Goal: Information Seeking & Learning: Learn about a topic

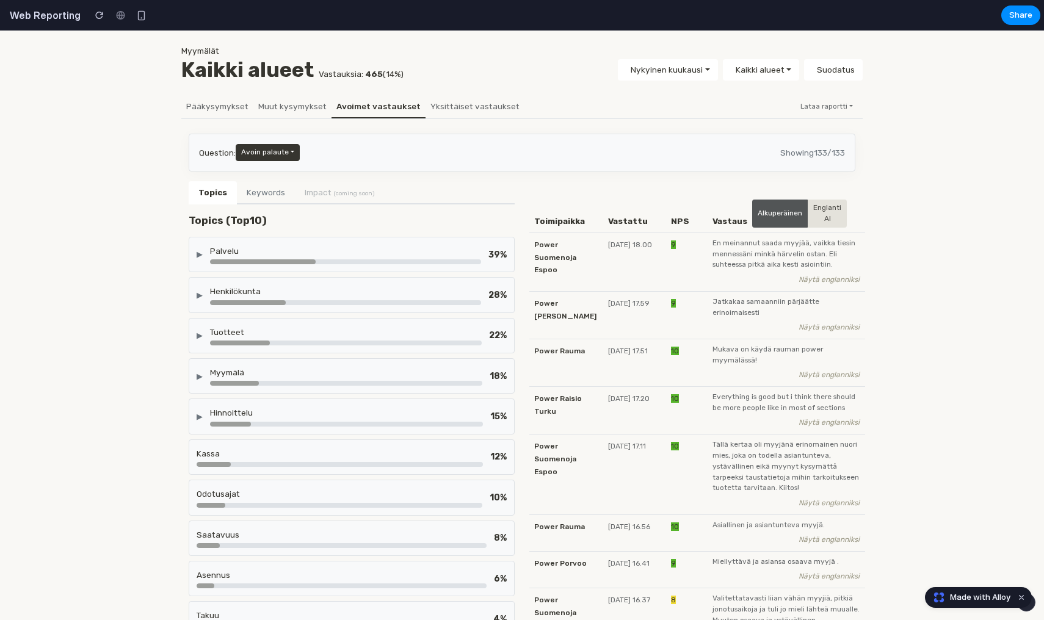
scroll to position [29, 0]
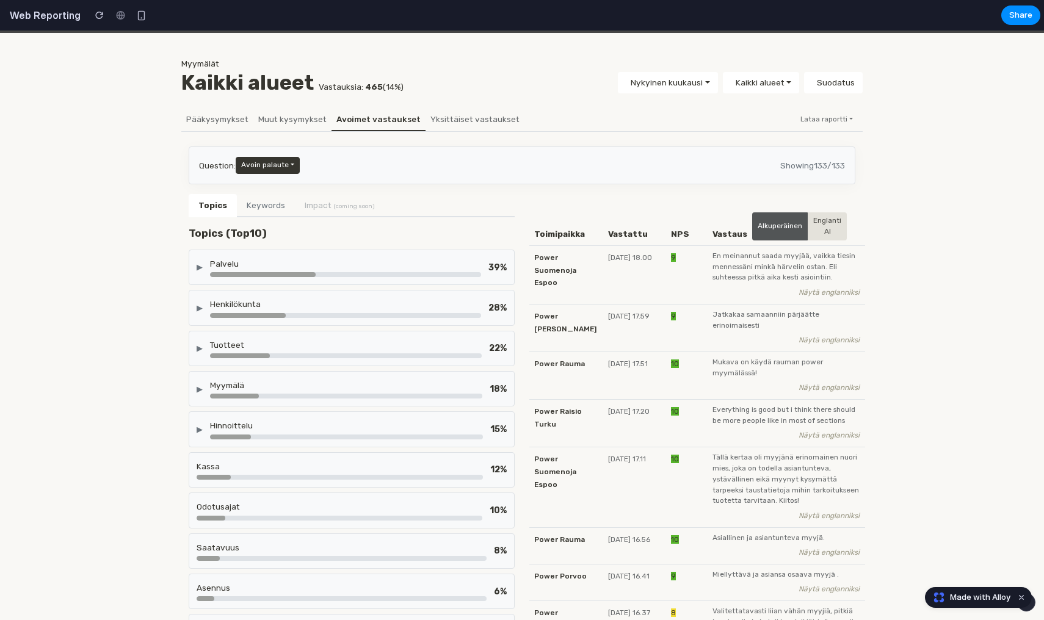
click at [203, 261] on div "▶" at bounding box center [200, 267] width 6 height 12
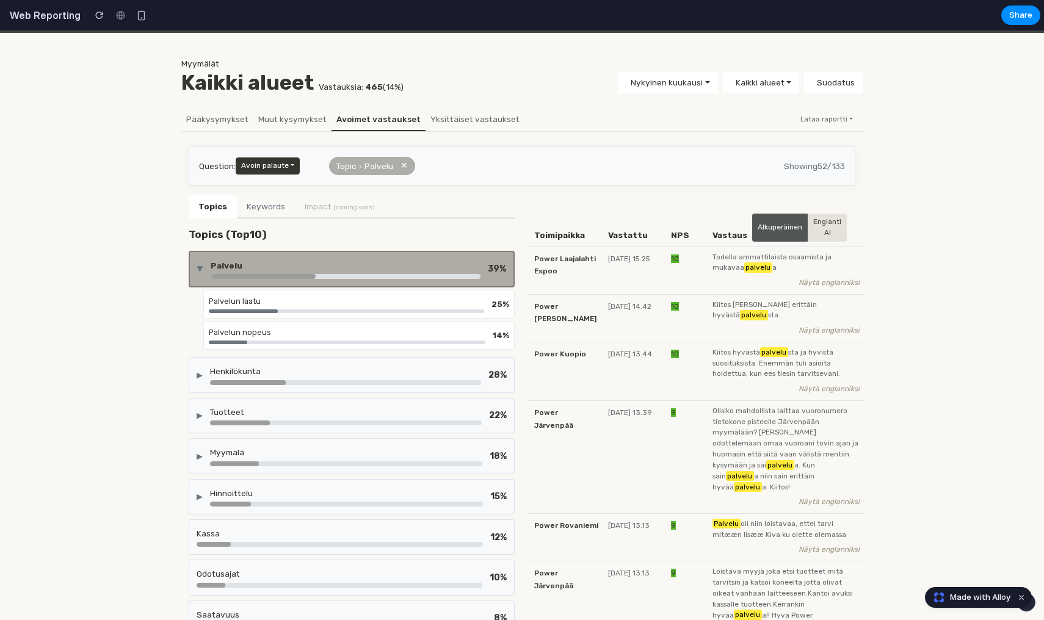
click at [377, 311] on div "Palvelun laatu 25 %" at bounding box center [358, 304] width 311 height 29
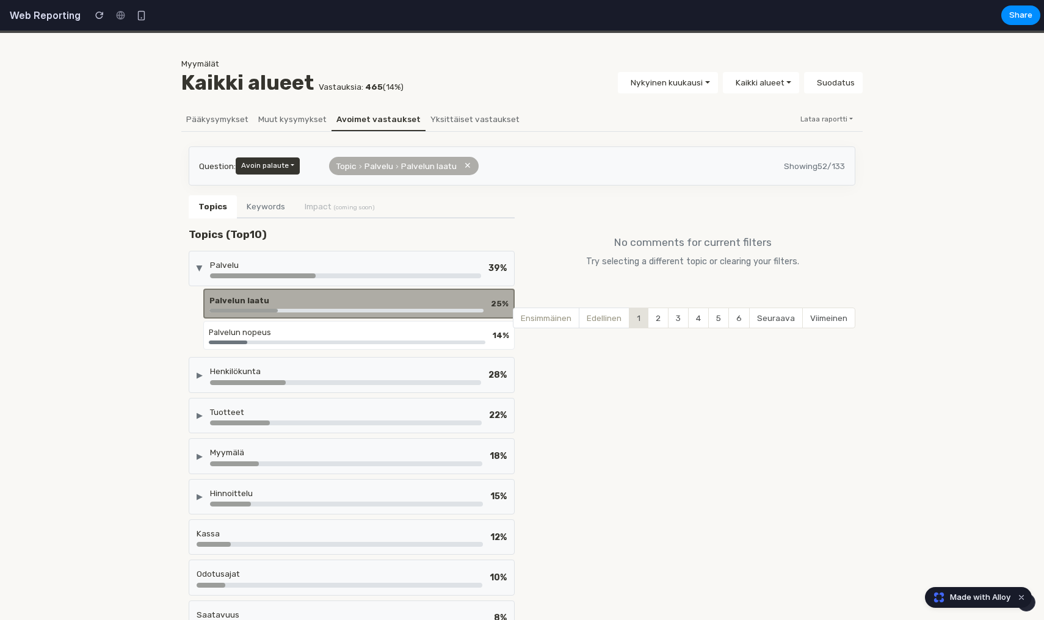
click at [339, 270] on div "Palvelu" at bounding box center [345, 269] width 271 height 20
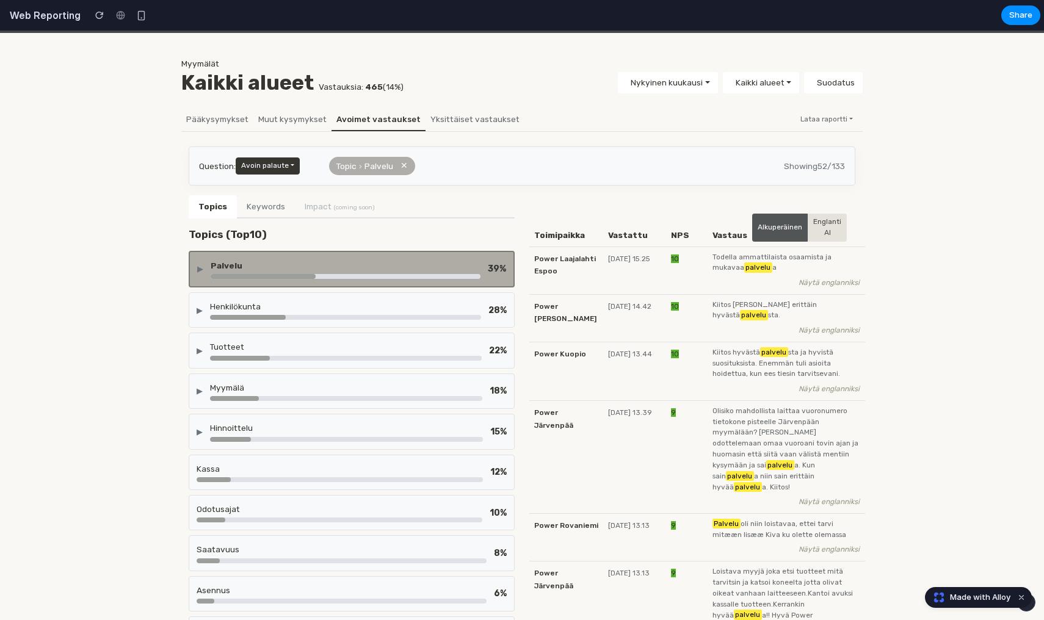
click at [118, 326] on div "POWER Kaikki kyselyt Suomi English Suomi Svenska Dansk Norsk Asetukset Oma tili…" at bounding box center [521, 374] width 1029 height 747
click at [401, 164] on button "✕" at bounding box center [403, 165] width 7 height 13
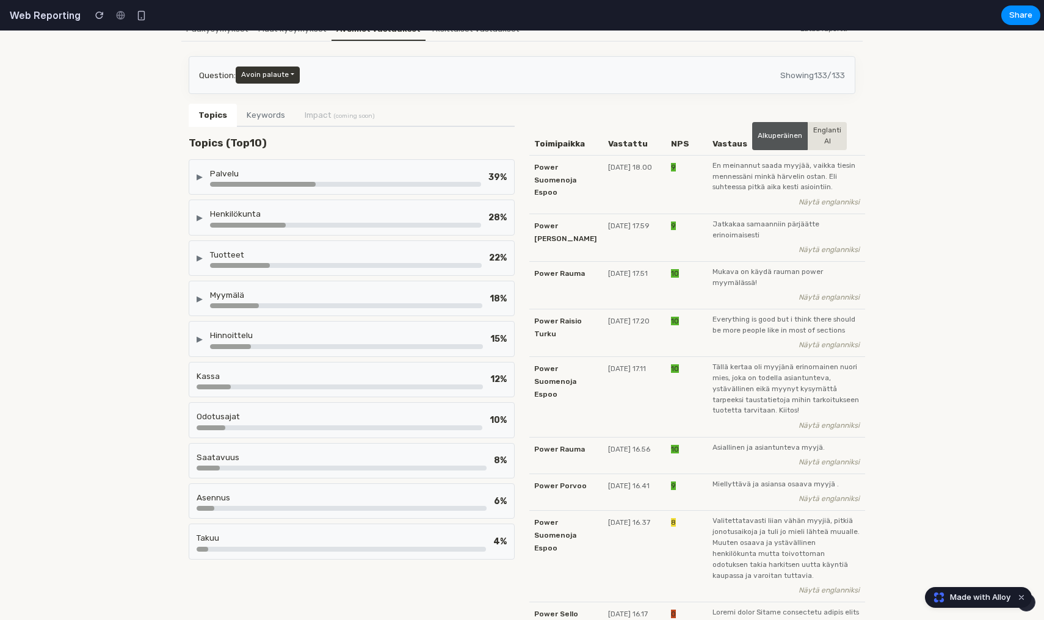
scroll to position [65, 0]
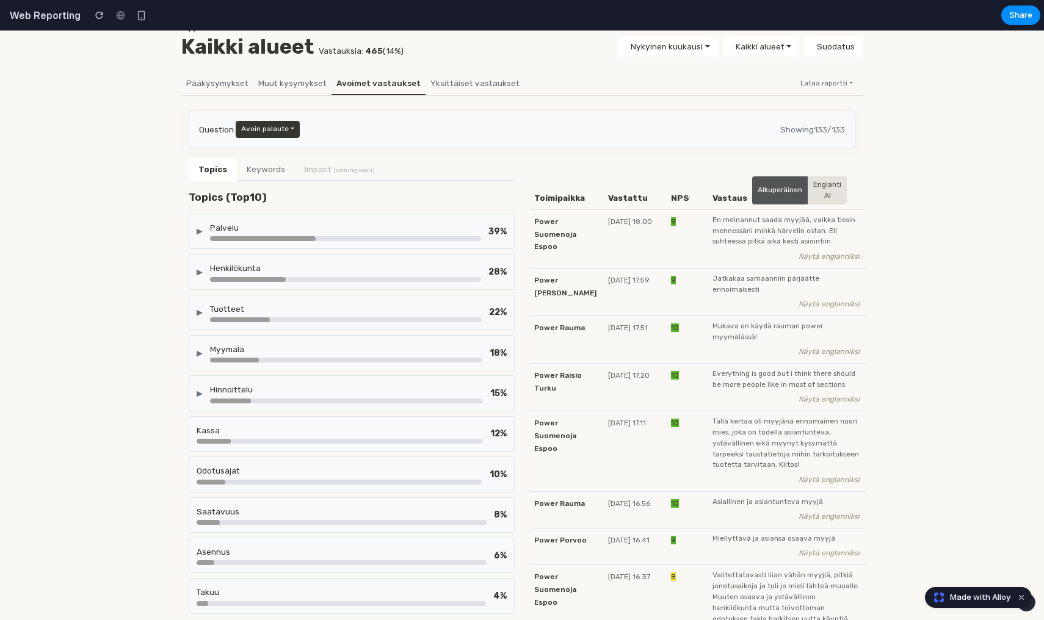
click at [201, 269] on div "▶" at bounding box center [200, 272] width 6 height 12
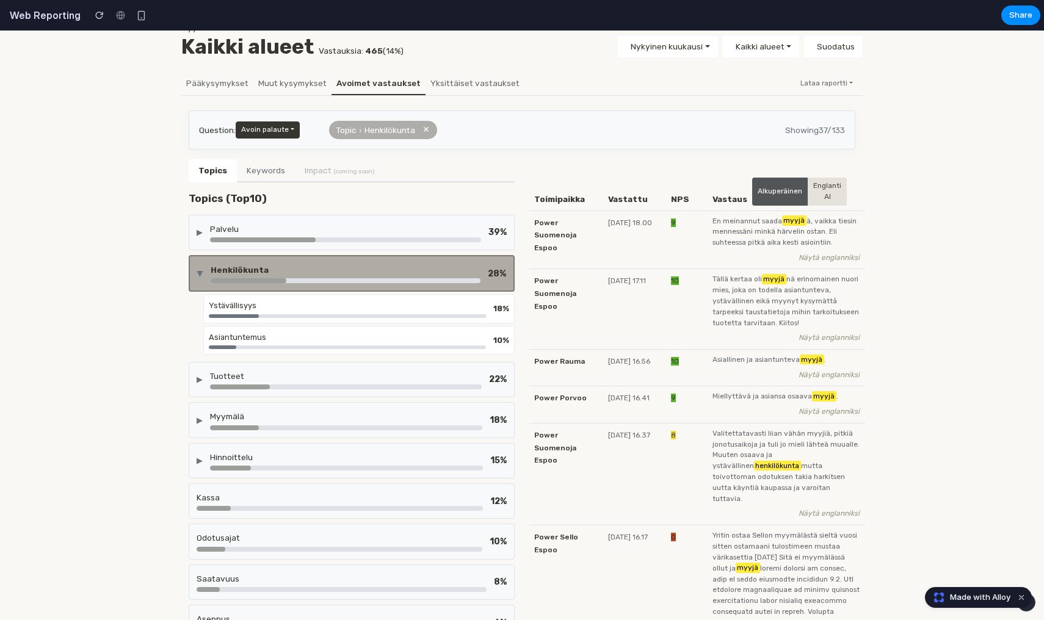
click at [201, 270] on div "▶" at bounding box center [200, 273] width 12 height 6
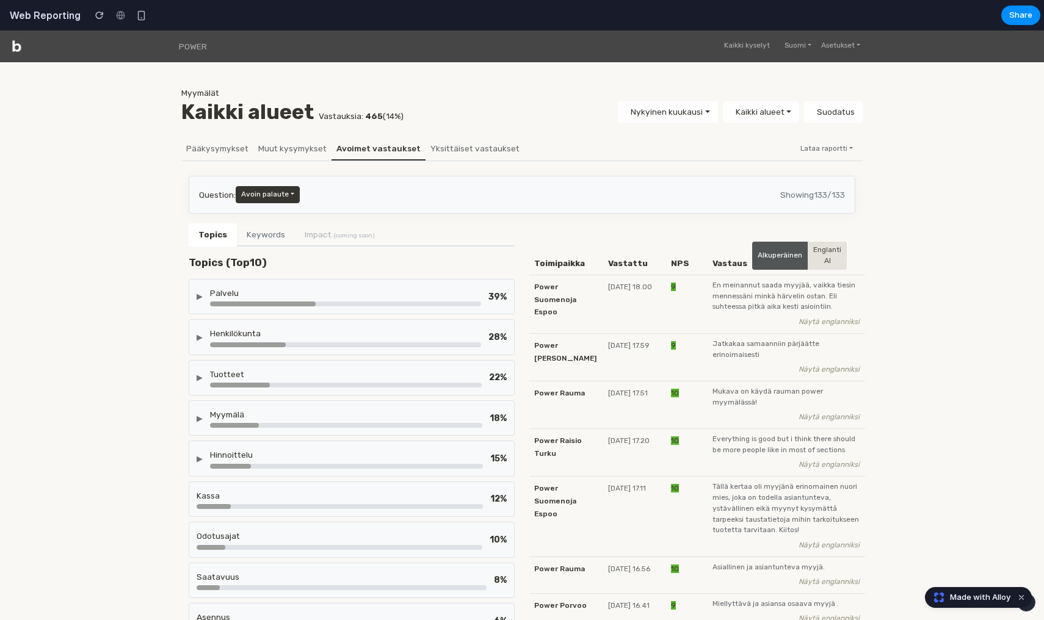
scroll to position [0, 0]
click at [278, 287] on div "Palvelu" at bounding box center [345, 293] width 271 height 12
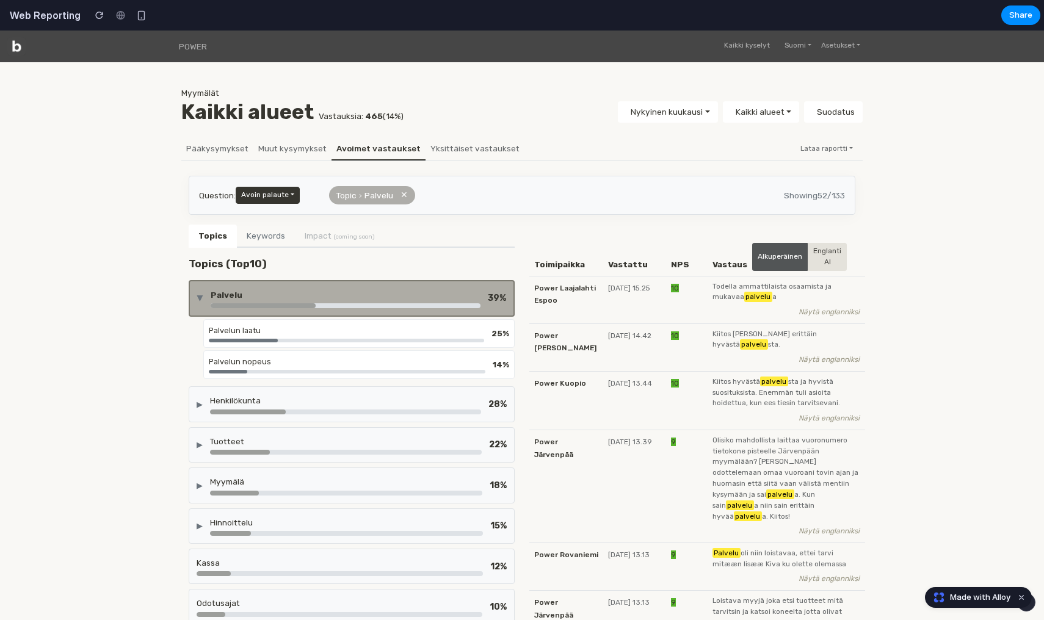
click at [278, 285] on div "▶ Palvelu 39 %" at bounding box center [352, 298] width 326 height 37
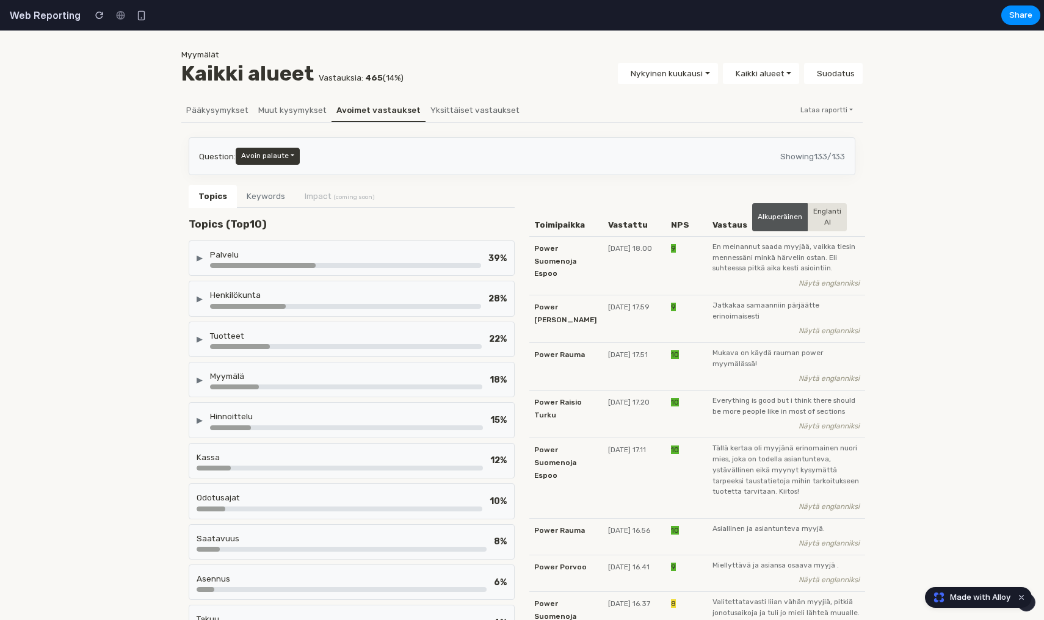
scroll to position [41, 0]
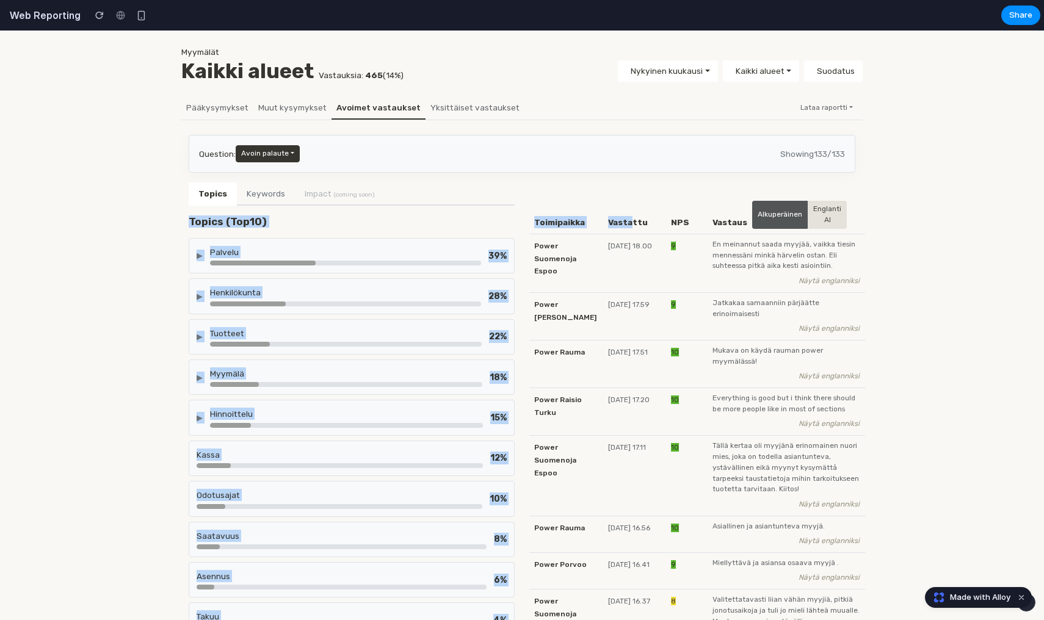
drag, startPoint x: 190, startPoint y: 222, endPoint x: 630, endPoint y: 218, distance: 440.1
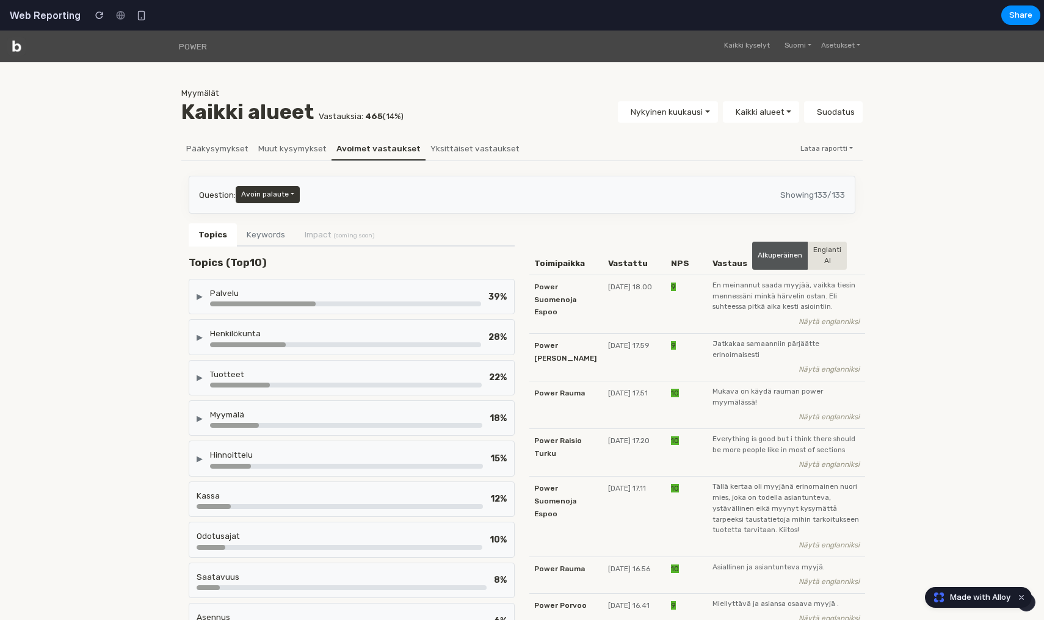
scroll to position [0, 0]
click at [255, 237] on button "Keywords" at bounding box center [266, 234] width 58 height 23
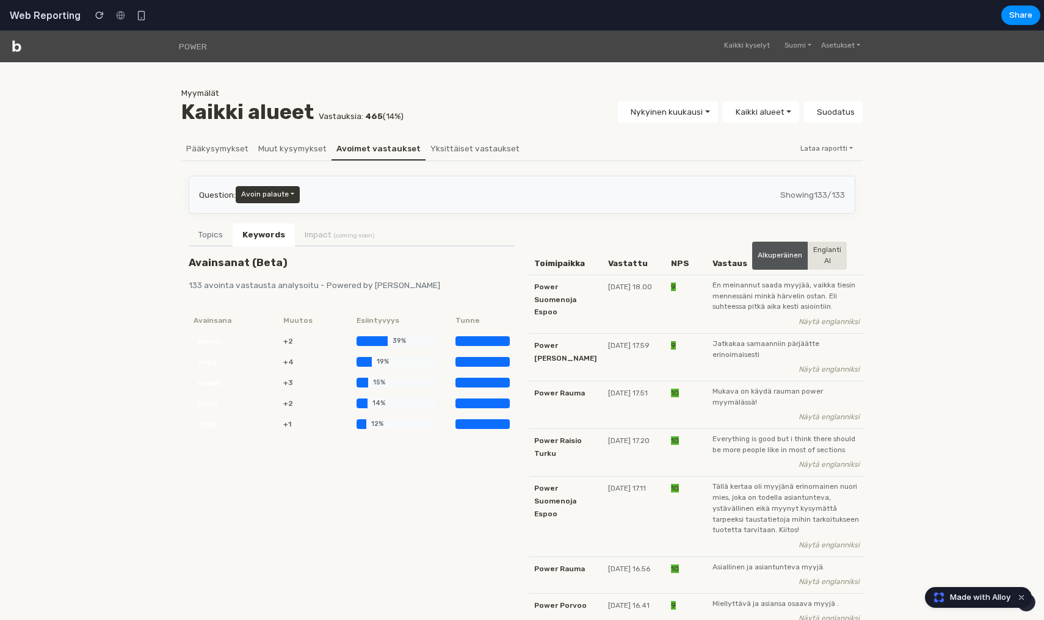
click at [320, 234] on li "Impact (coming soon)" at bounding box center [340, 234] width 90 height 22
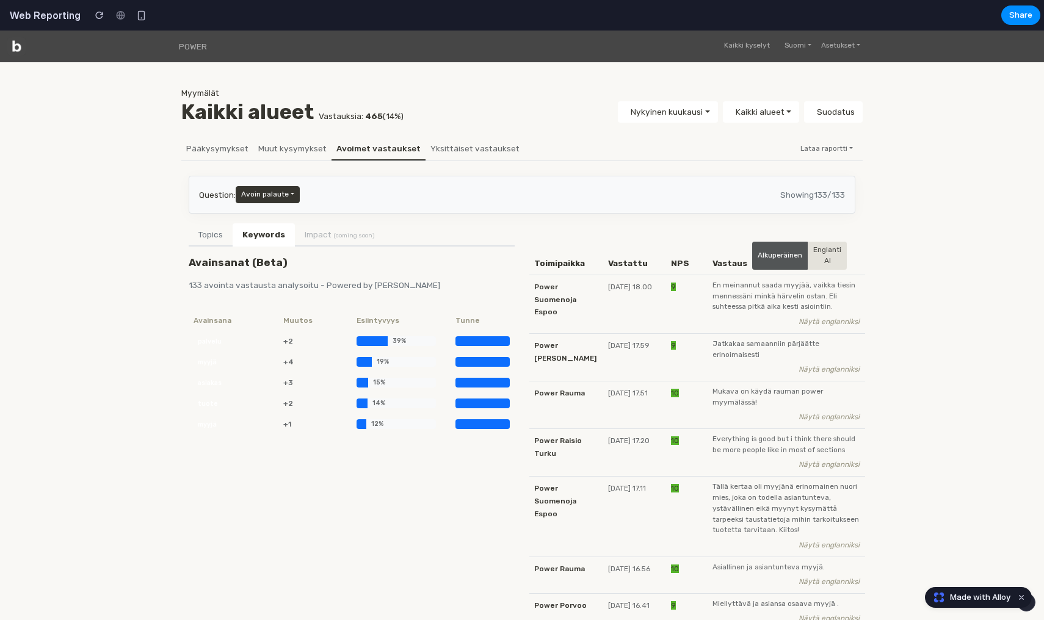
click at [348, 234] on li "Impact (coming soon)" at bounding box center [340, 234] width 90 height 22
click at [336, 231] on li "Impact (coming soon)" at bounding box center [340, 234] width 90 height 22
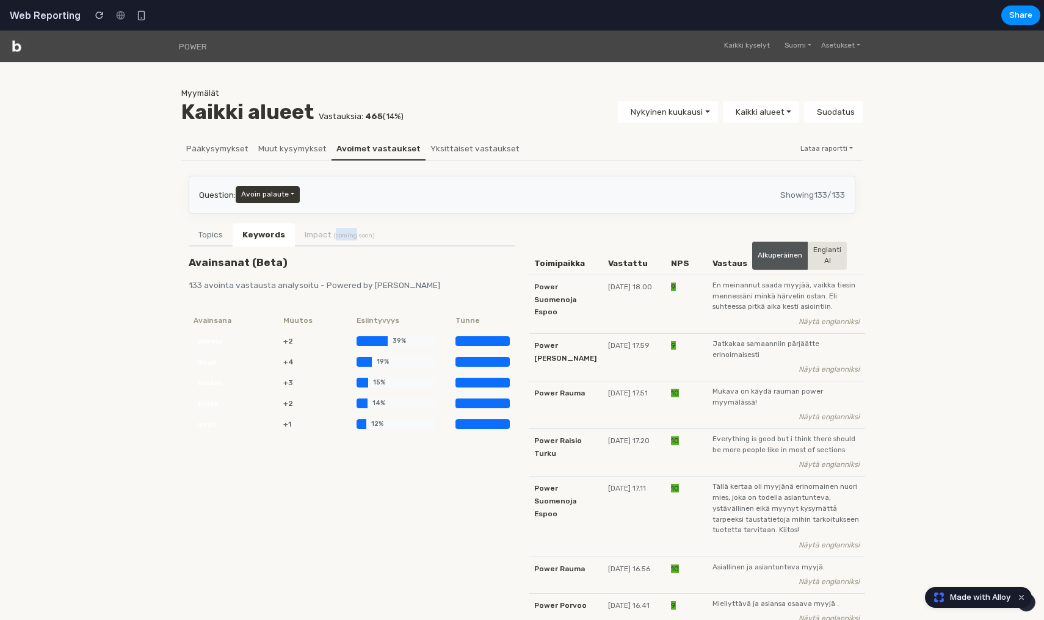
click at [336, 231] on li "Impact (coming soon)" at bounding box center [340, 234] width 90 height 22
click at [208, 228] on button "Topics" at bounding box center [211, 234] width 44 height 23
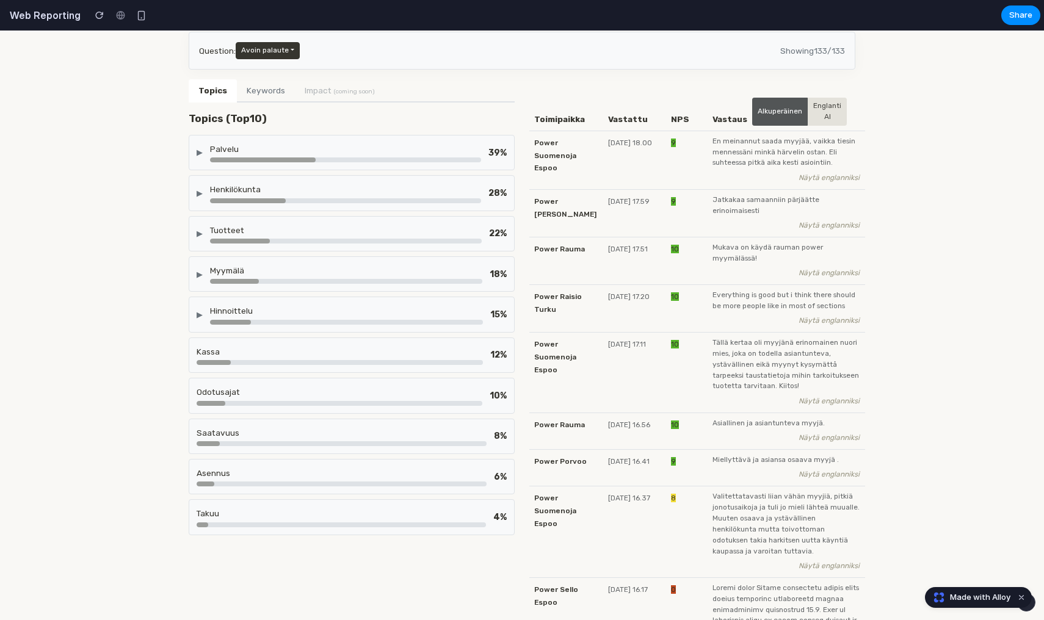
scroll to position [179, 0]
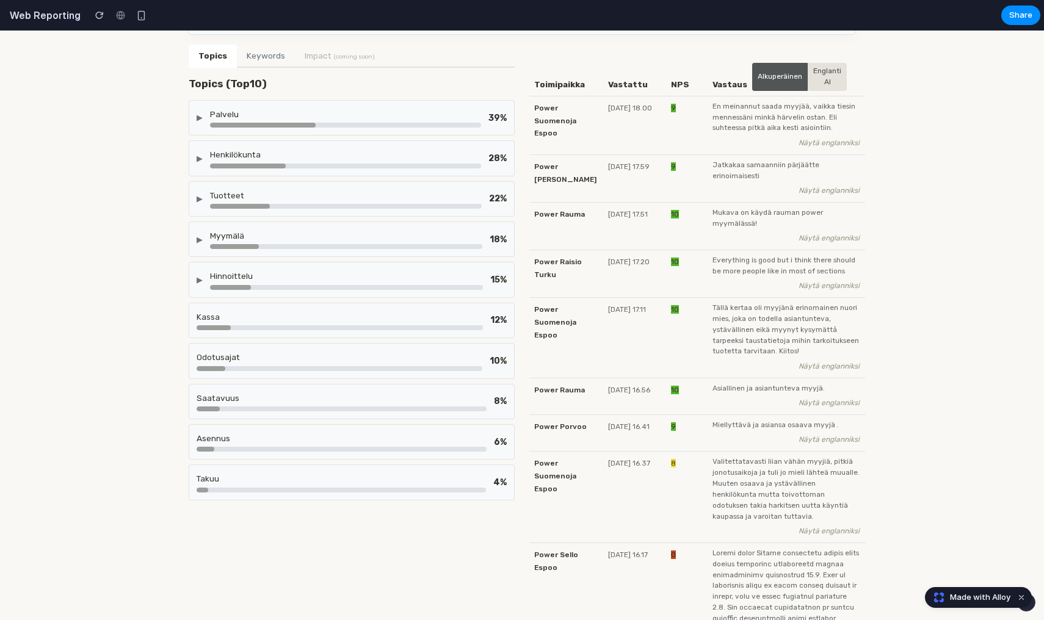
click at [202, 278] on div "▶" at bounding box center [200, 280] width 6 height 12
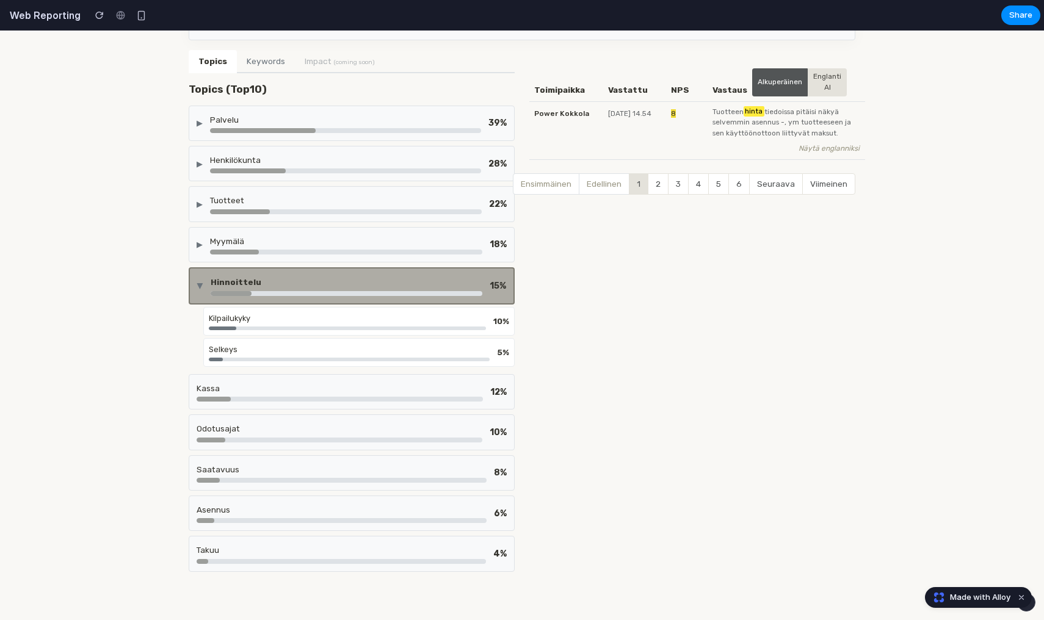
click at [202, 278] on div "▶ Hinnoittelu 15 %" at bounding box center [351, 286] width 309 height 20
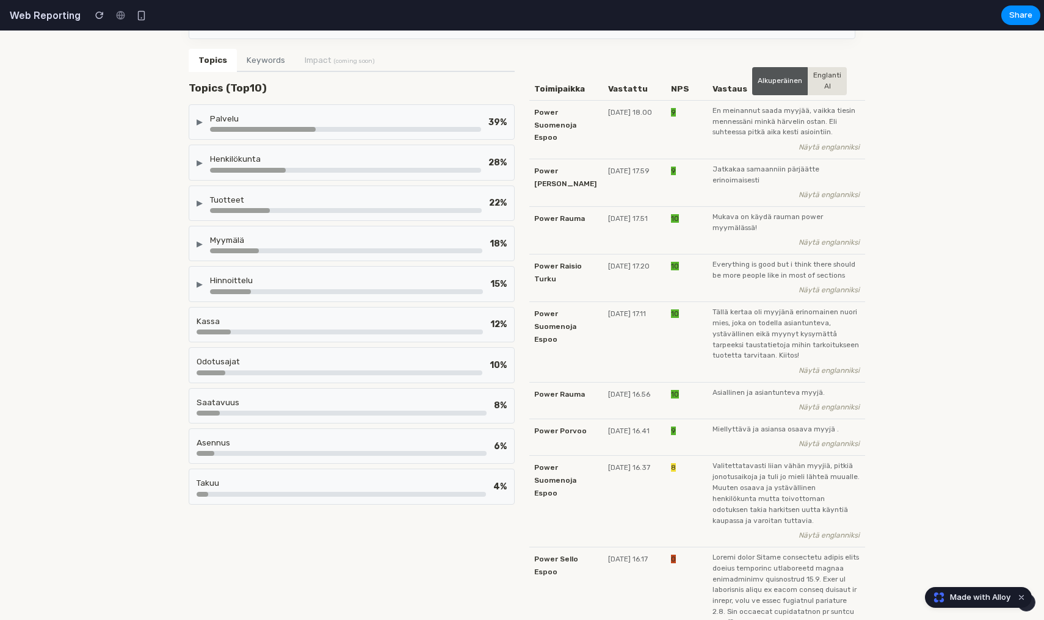
click at [201, 247] on div "▶" at bounding box center [200, 244] width 6 height 12
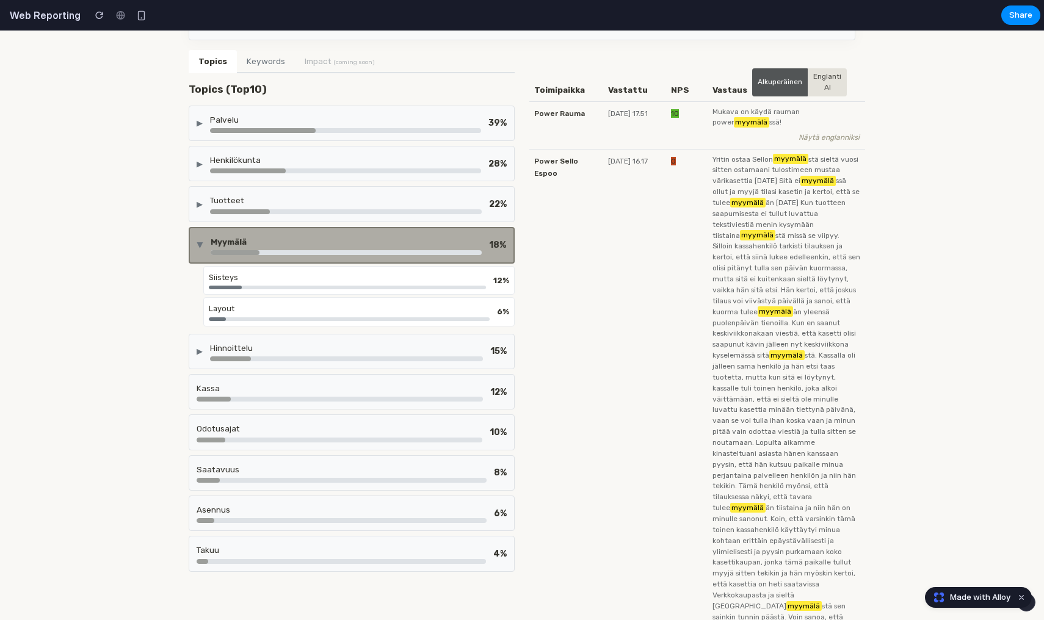
click at [201, 247] on div "▶" at bounding box center [200, 245] width 12 height 6
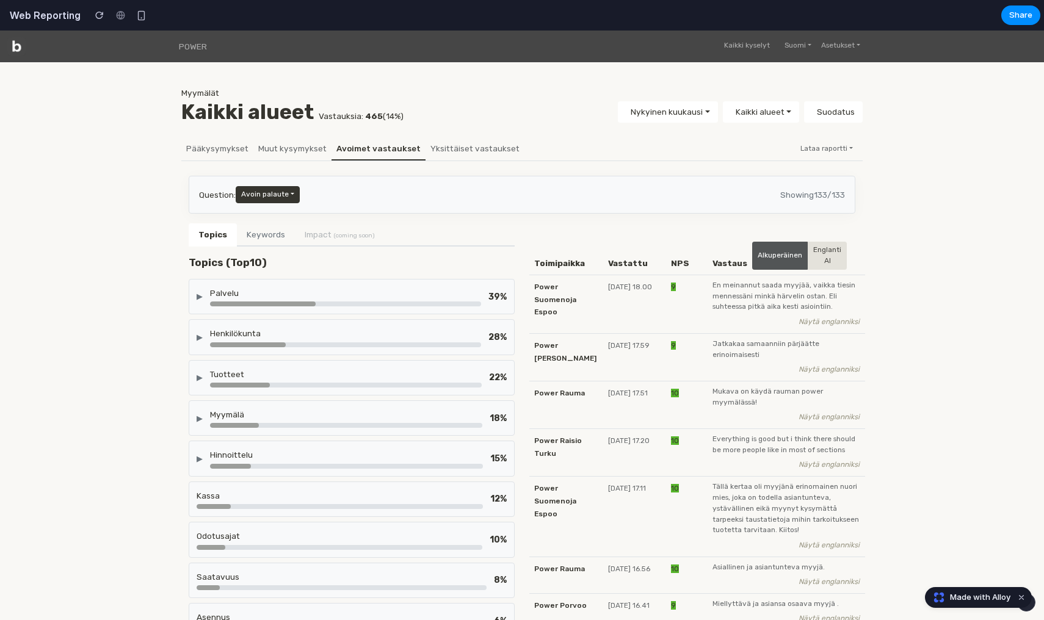
scroll to position [0, 0]
